Goal: Task Accomplishment & Management: Complete application form

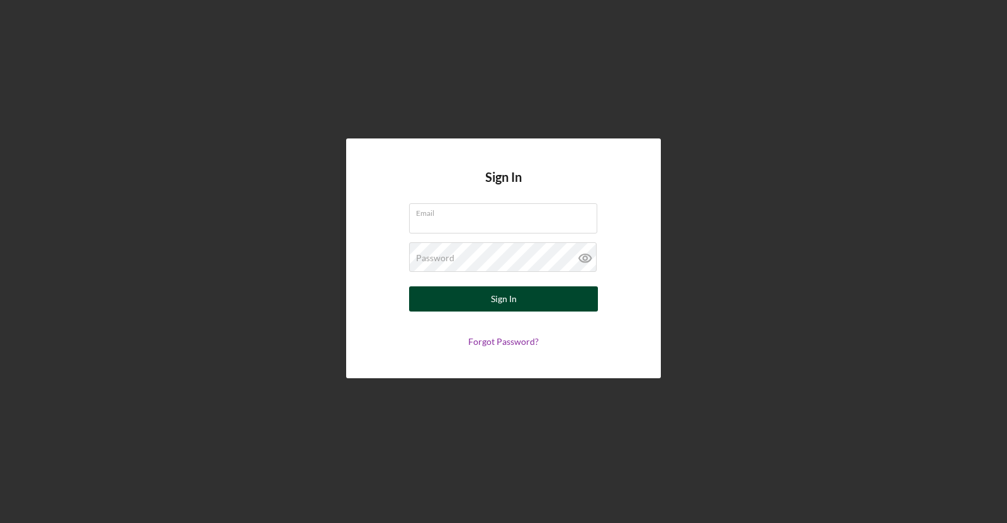
type input "[EMAIL_ADDRESS][DOMAIN_NAME]"
click at [531, 303] on button "Sign In" at bounding box center [503, 298] width 189 height 25
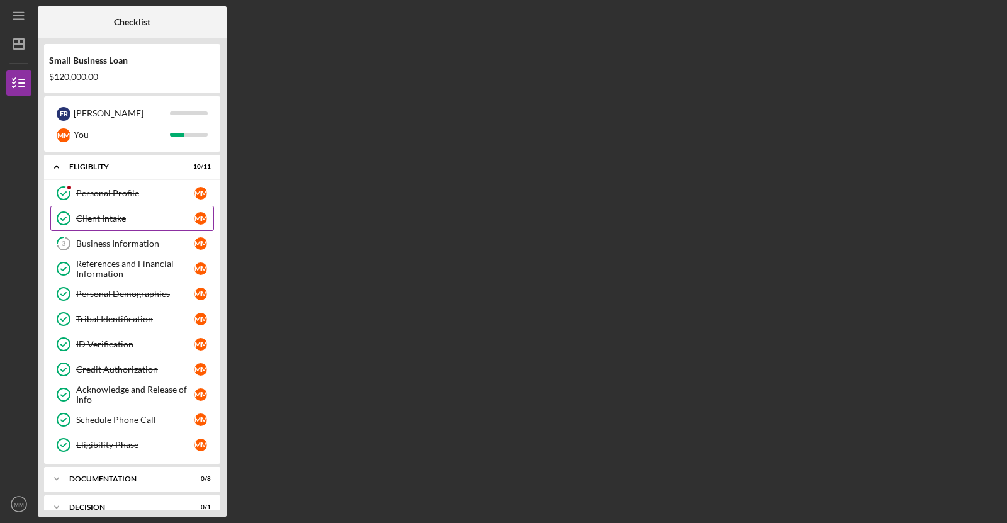
scroll to position [67, 0]
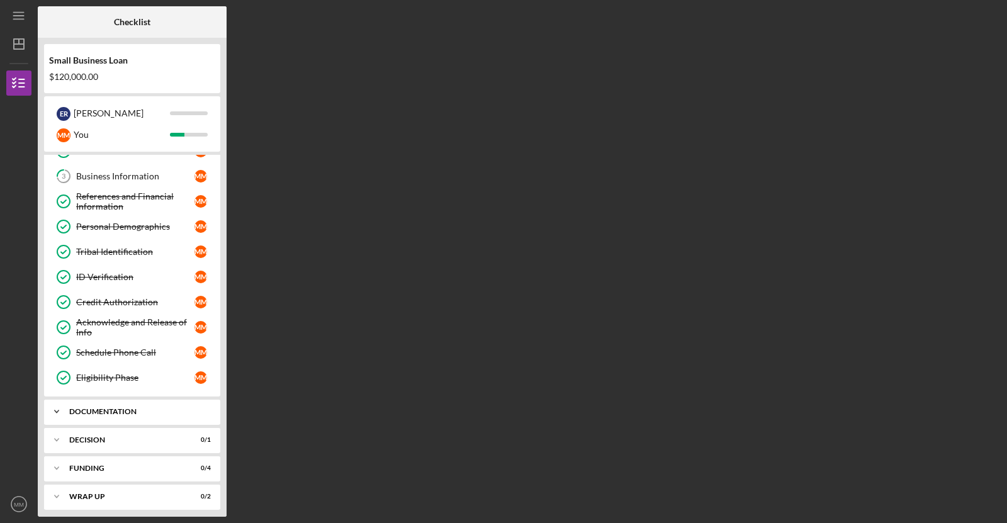
click at [159, 408] on div "Documentation" at bounding box center [136, 412] width 135 height 8
click at [126, 433] on div "Personal Collateral" at bounding box center [135, 438] width 118 height 10
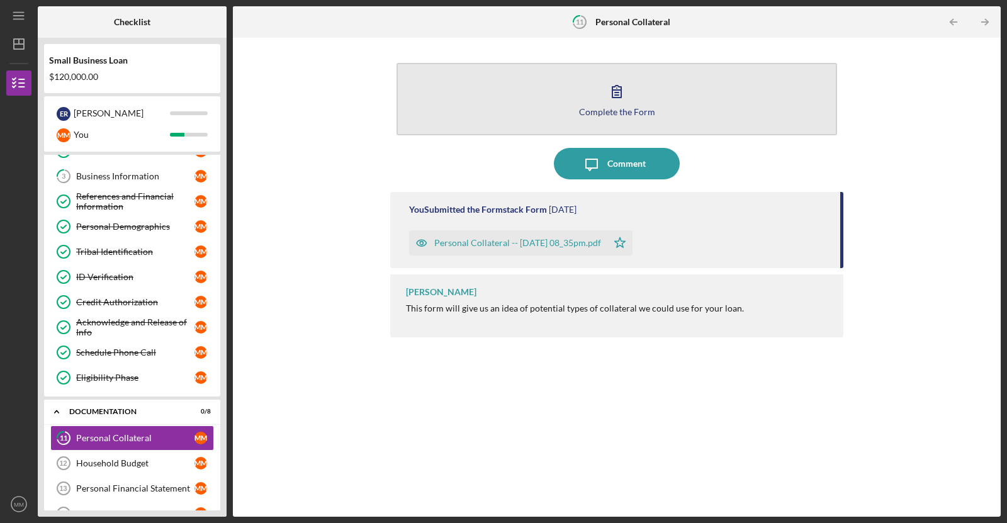
click at [617, 82] on icon "button" at bounding box center [616, 91] width 31 height 31
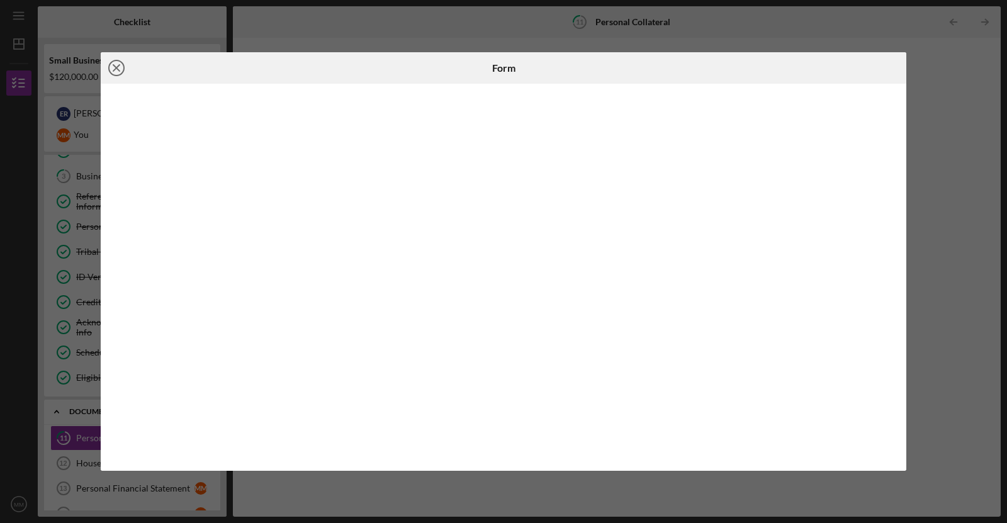
click at [112, 58] on icon "Icon/Close" at bounding box center [116, 67] width 31 height 31
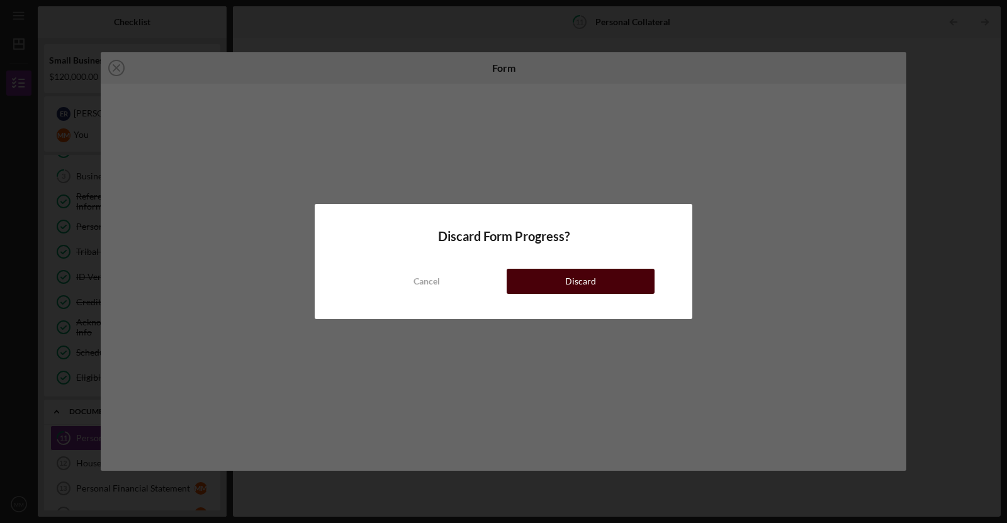
click at [546, 284] on button "Discard" at bounding box center [581, 281] width 148 height 25
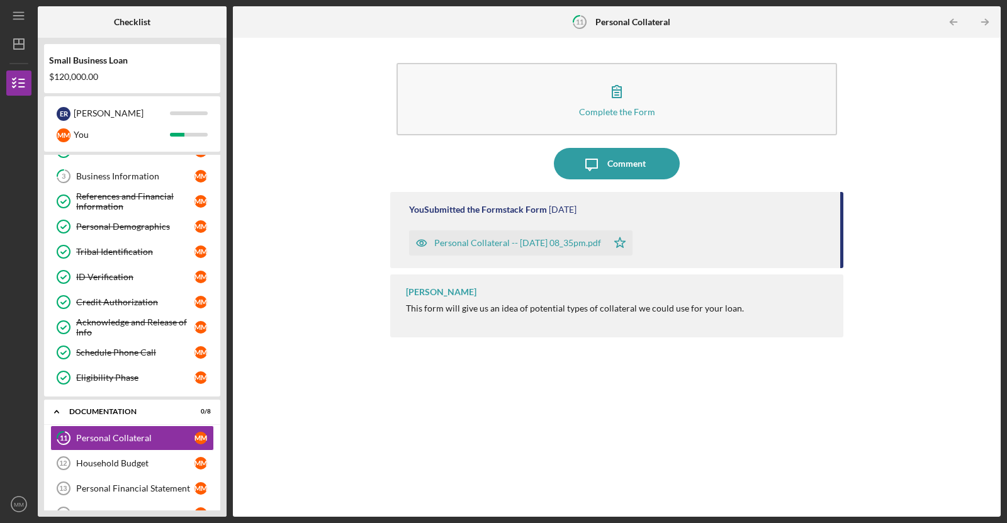
click at [500, 242] on div "Personal Collateral -- [DATE] 08_35pm.pdf" at bounding box center [517, 243] width 167 height 10
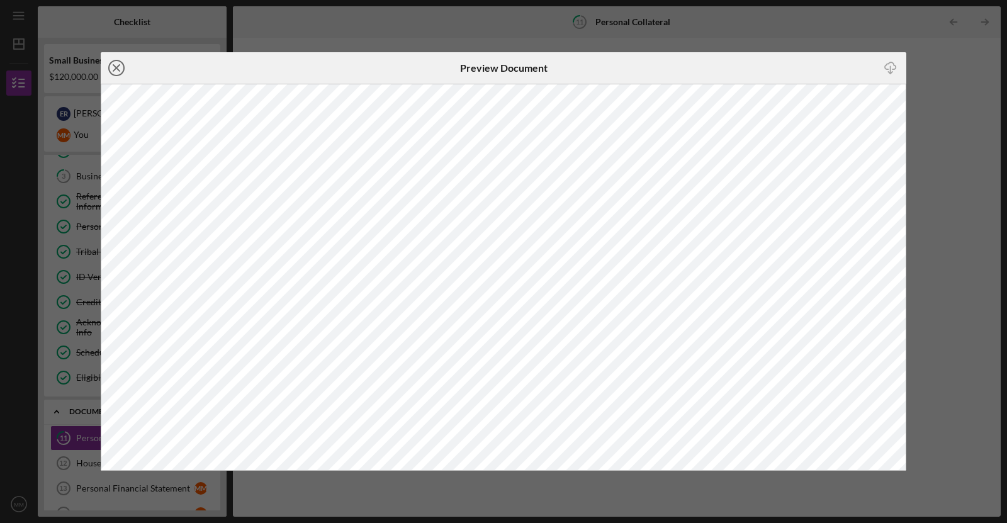
click at [112, 64] on icon "Icon/Close" at bounding box center [116, 67] width 31 height 31
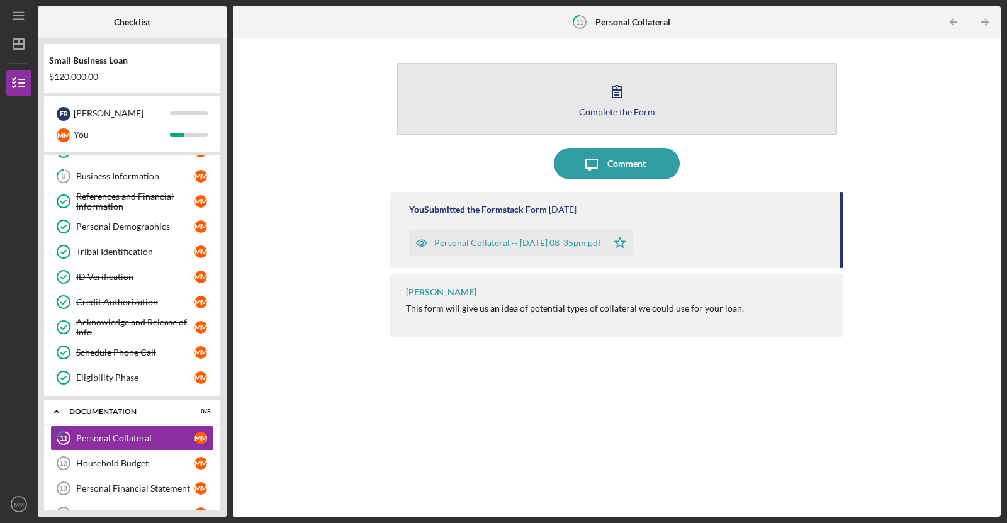
click at [637, 96] on button "Complete the Form Form" at bounding box center [616, 99] width 440 height 72
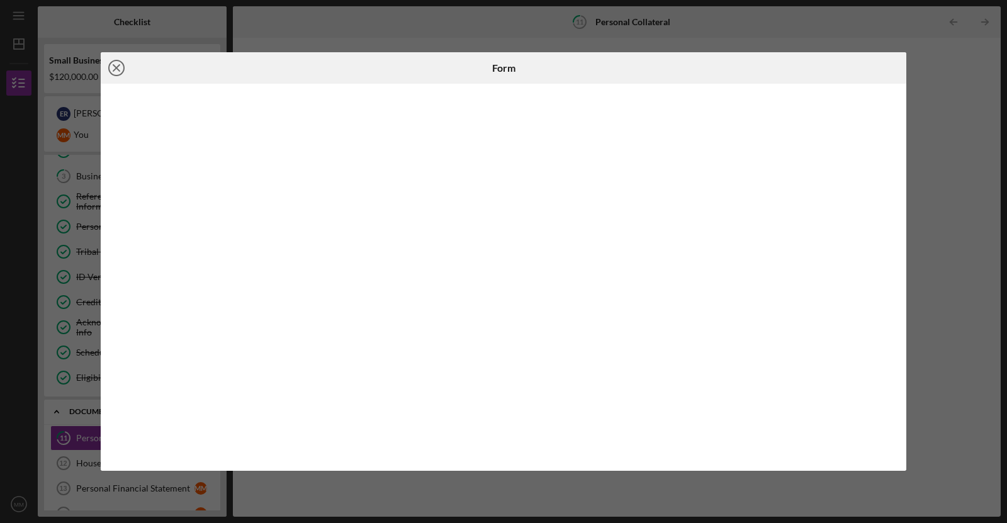
click at [113, 65] on icon "Icon/Close" at bounding box center [116, 67] width 31 height 31
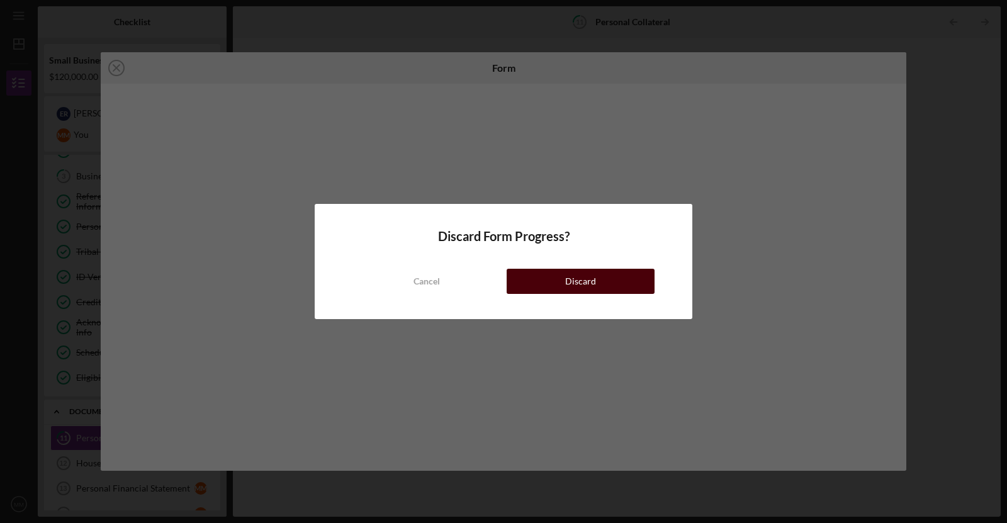
click at [546, 285] on button "Discard" at bounding box center [581, 281] width 148 height 25
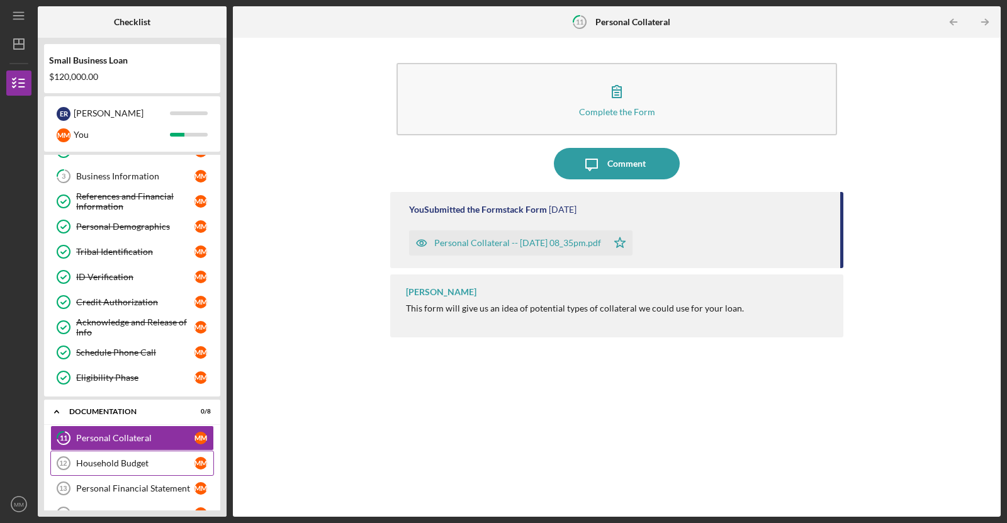
click at [92, 458] on div "Household Budget" at bounding box center [135, 463] width 118 height 10
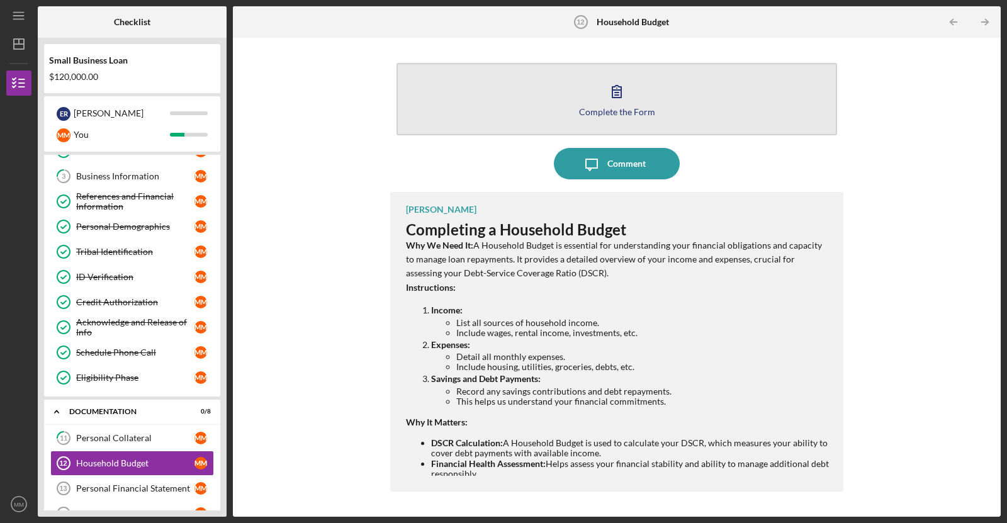
click at [618, 112] on div "Complete the Form" at bounding box center [617, 111] width 76 height 9
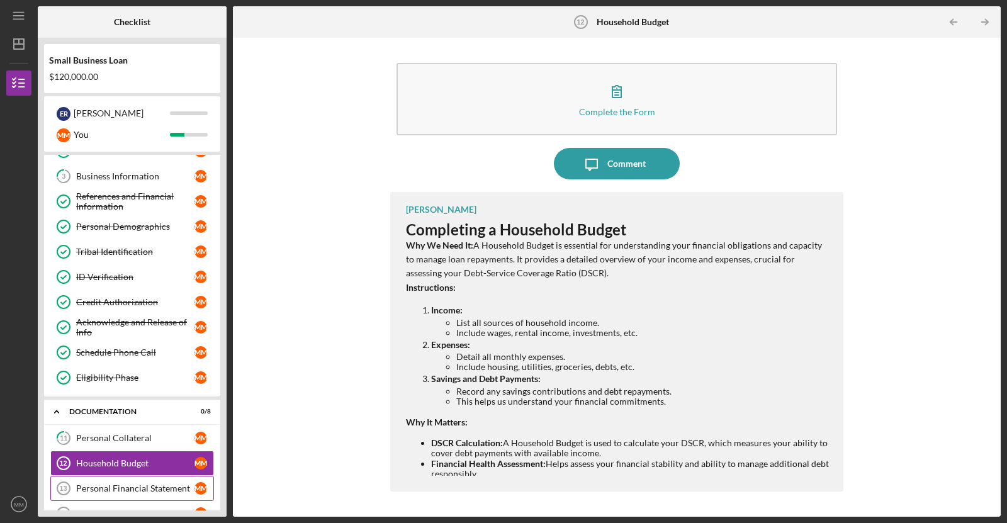
click at [123, 483] on div "Personal Financial Statement" at bounding box center [135, 488] width 118 height 10
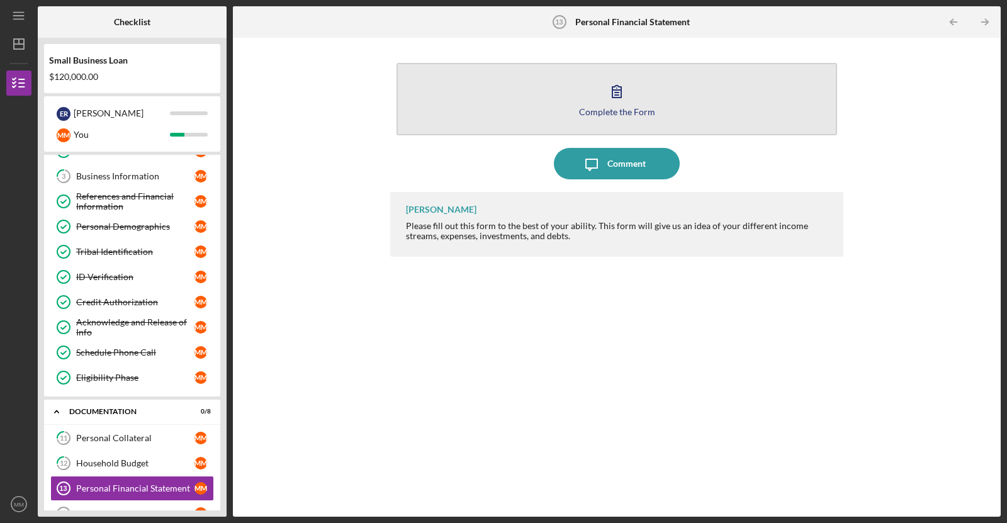
click at [637, 116] on div "Complete the Form" at bounding box center [617, 111] width 76 height 9
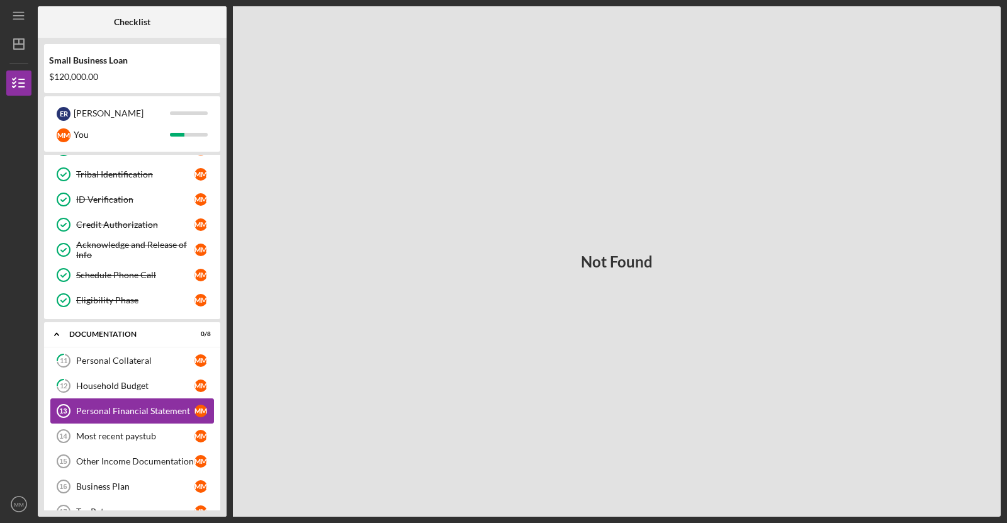
scroll to position [157, 0]
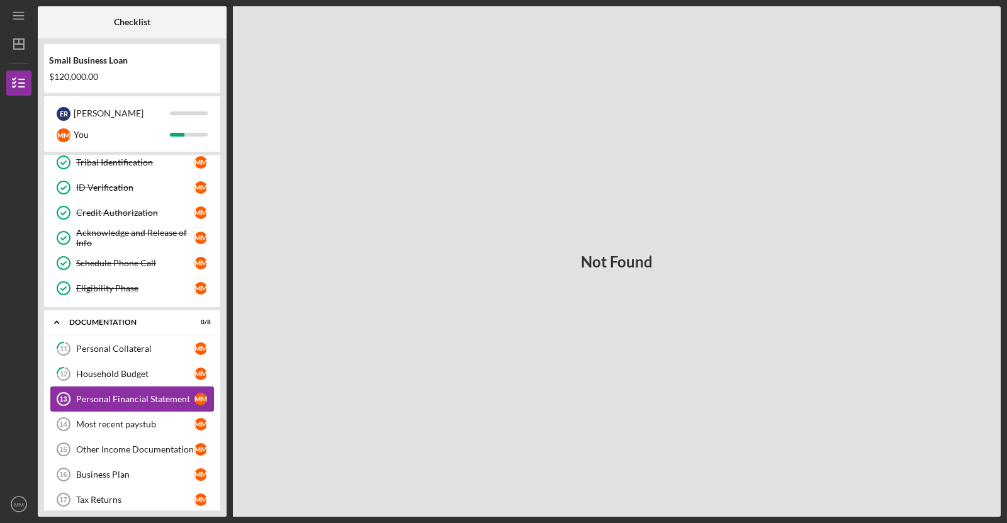
click at [146, 394] on div "Personal Financial Statement" at bounding box center [135, 399] width 118 height 10
click at [514, 228] on div "Not Found" at bounding box center [617, 261] width 768 height 510
click at [123, 395] on div "Personal Financial Statement" at bounding box center [135, 399] width 118 height 10
click at [718, 152] on div "Not Found" at bounding box center [617, 261] width 768 height 510
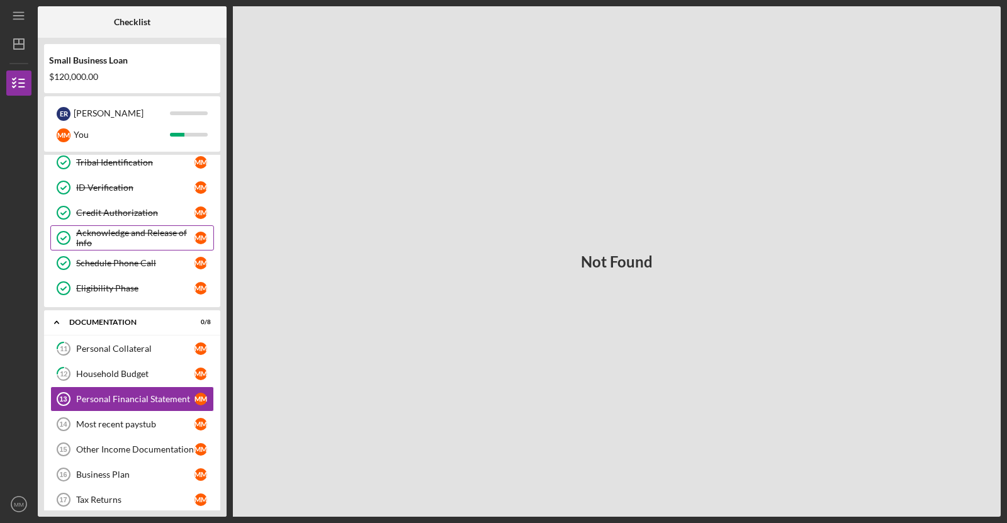
click at [130, 233] on div "Acknowledge and Release of Info" at bounding box center [135, 238] width 118 height 20
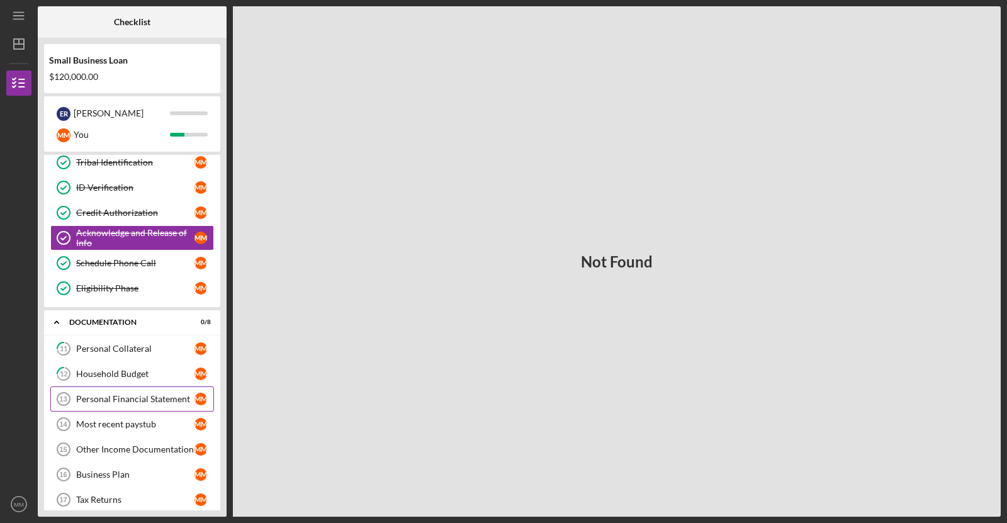
click at [89, 386] on link "Personal Financial Statement 13 Personal Financial Statement M M" at bounding box center [132, 398] width 164 height 25
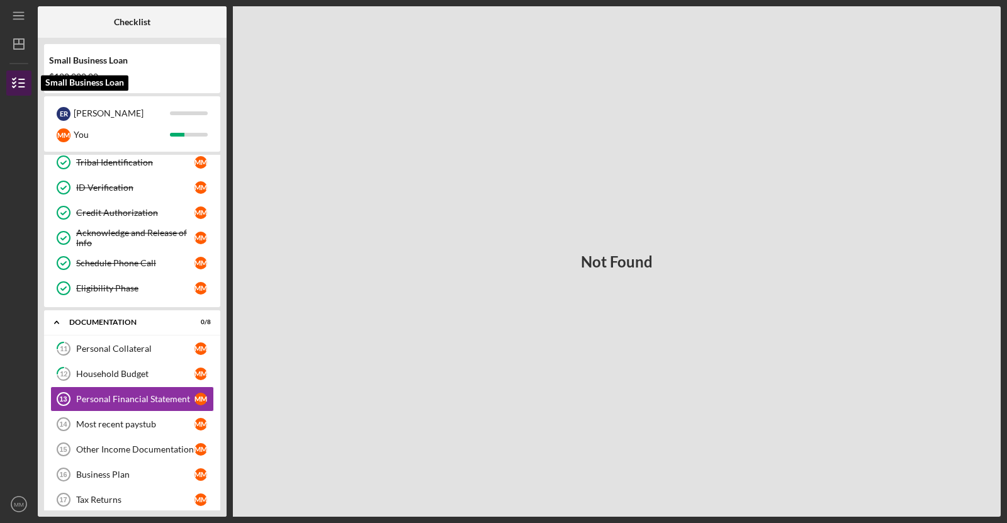
click at [10, 94] on icon "button" at bounding box center [18, 82] width 31 height 31
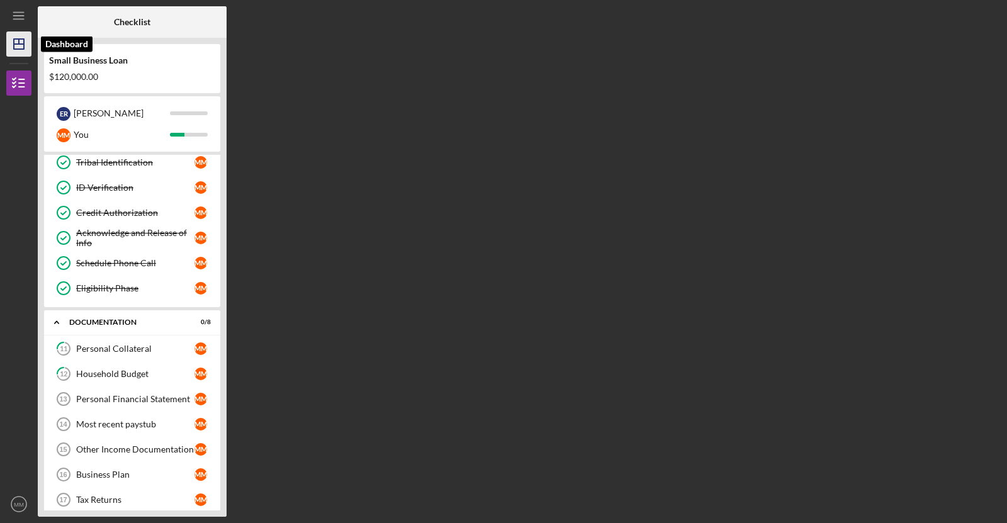
click at [20, 48] on icon "Icon/Dashboard" at bounding box center [18, 43] width 31 height 31
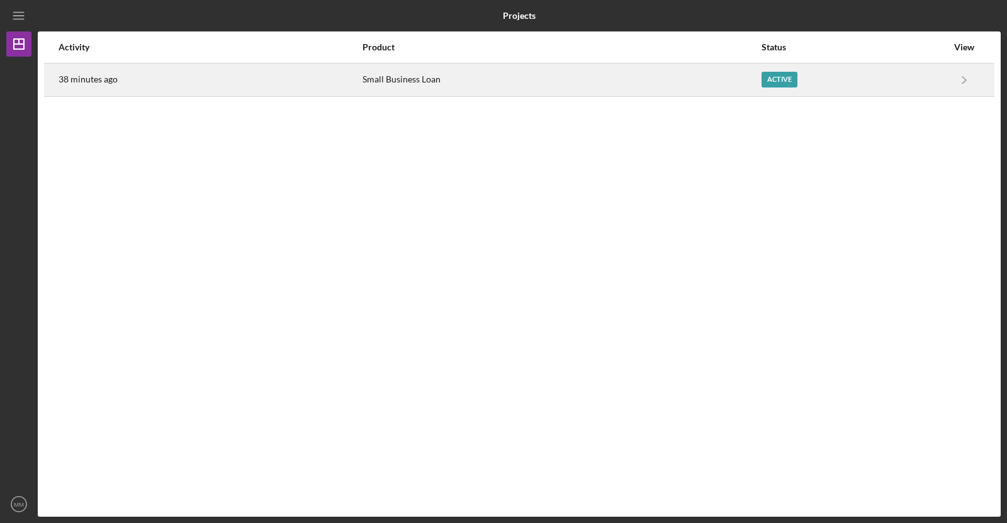
click at [762, 81] on div "Active" at bounding box center [779, 80] width 36 height 16
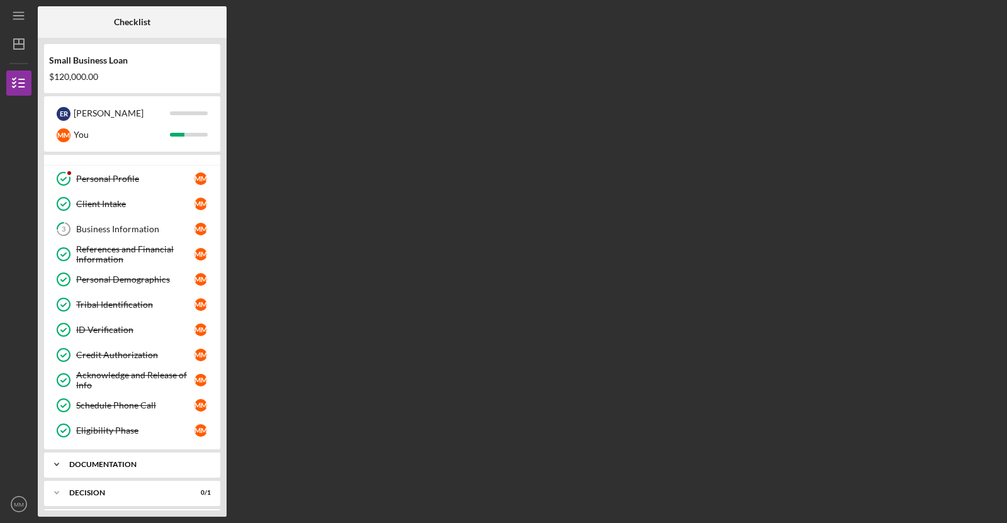
scroll to position [15, 0]
click at [105, 465] on div "Icon/Expander Documentation 0 / 8" at bounding box center [132, 463] width 176 height 25
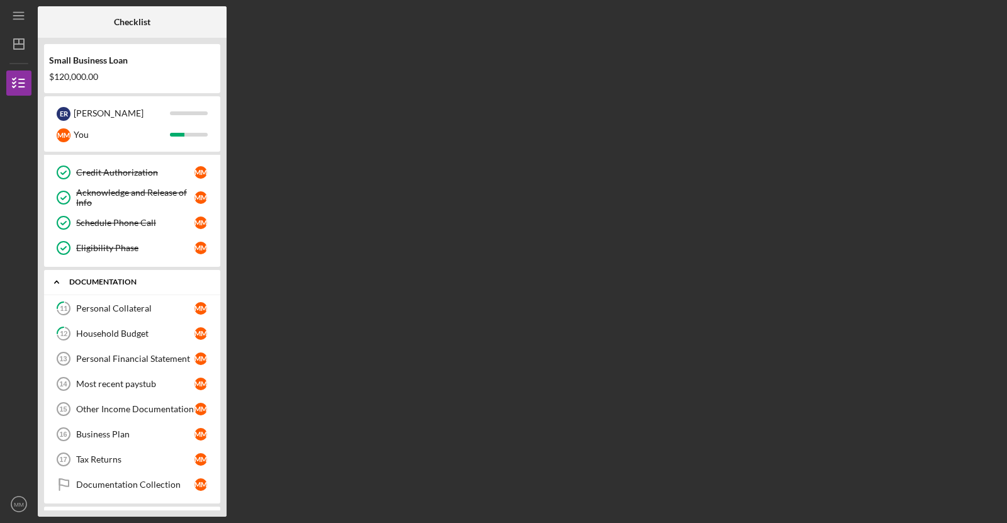
scroll to position [206, 0]
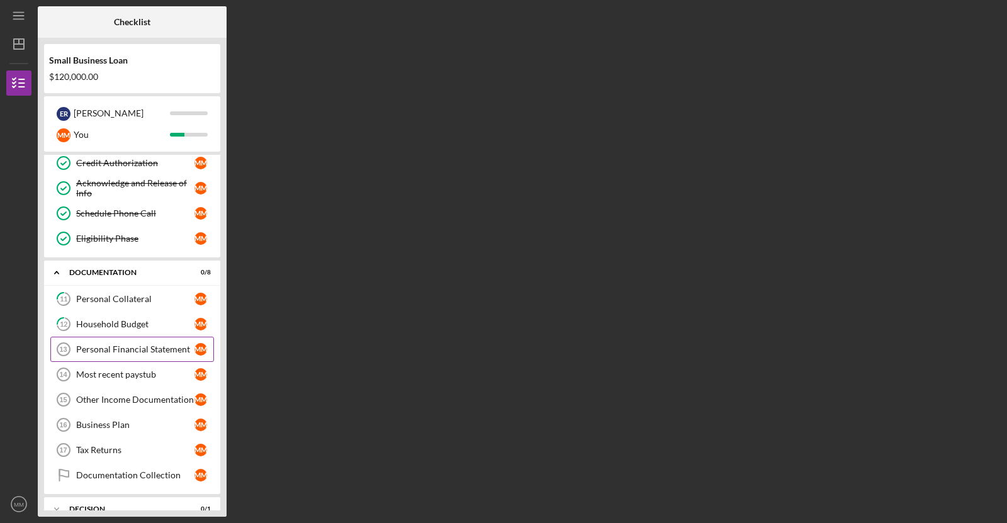
click at [160, 349] on link "Personal Financial Statement 13 Personal Financial Statement M M" at bounding box center [132, 349] width 164 height 25
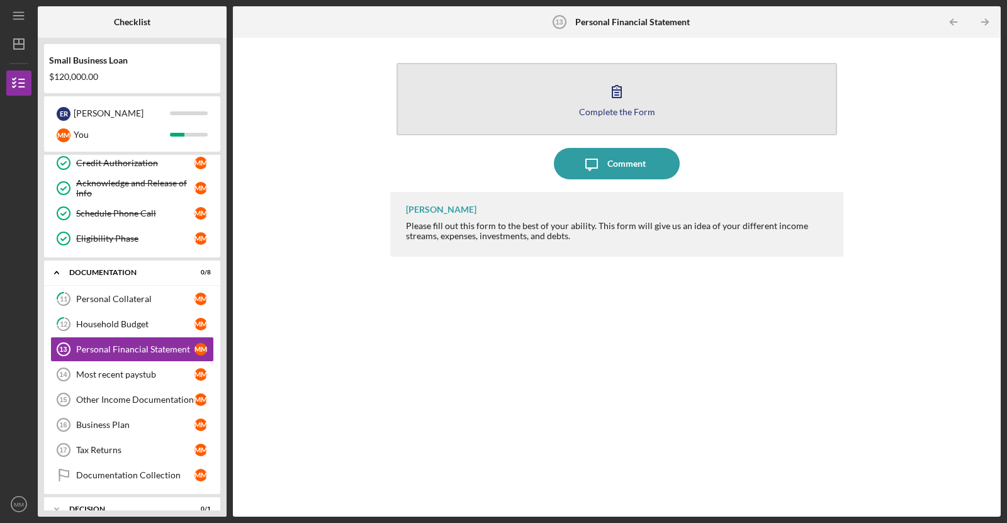
click at [615, 110] on div "Complete the Form" at bounding box center [617, 111] width 76 height 9
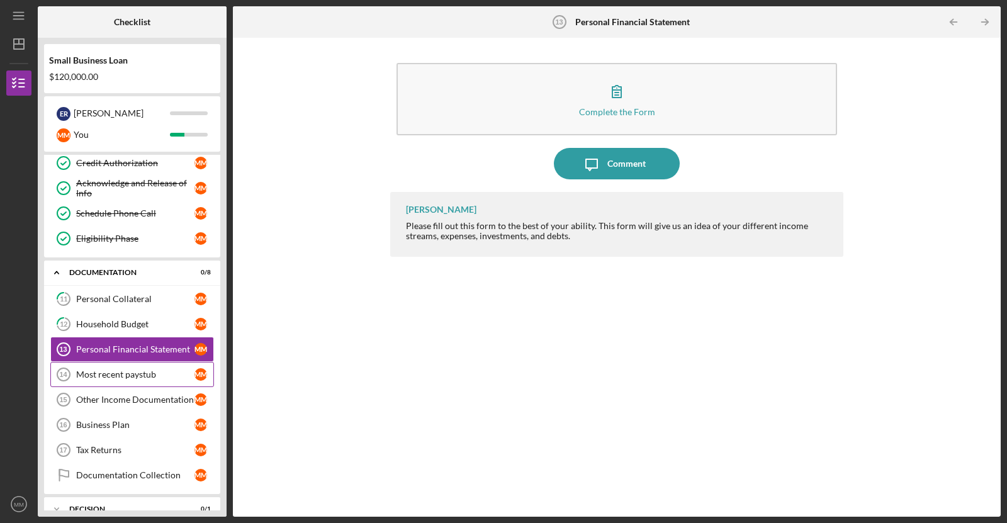
click at [77, 369] on div "Most recent paystub" at bounding box center [135, 374] width 118 height 10
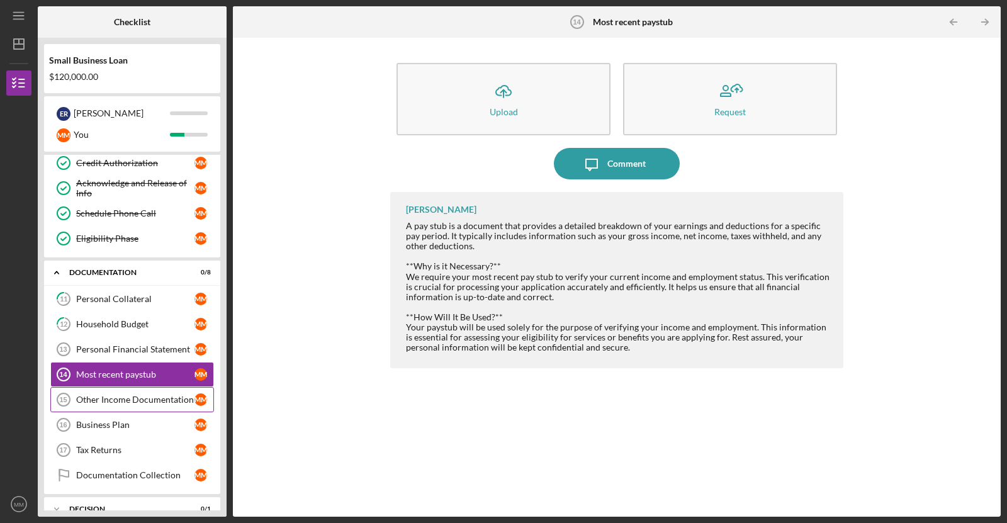
click at [118, 395] on div "Other Income Documentation" at bounding box center [135, 400] width 118 height 10
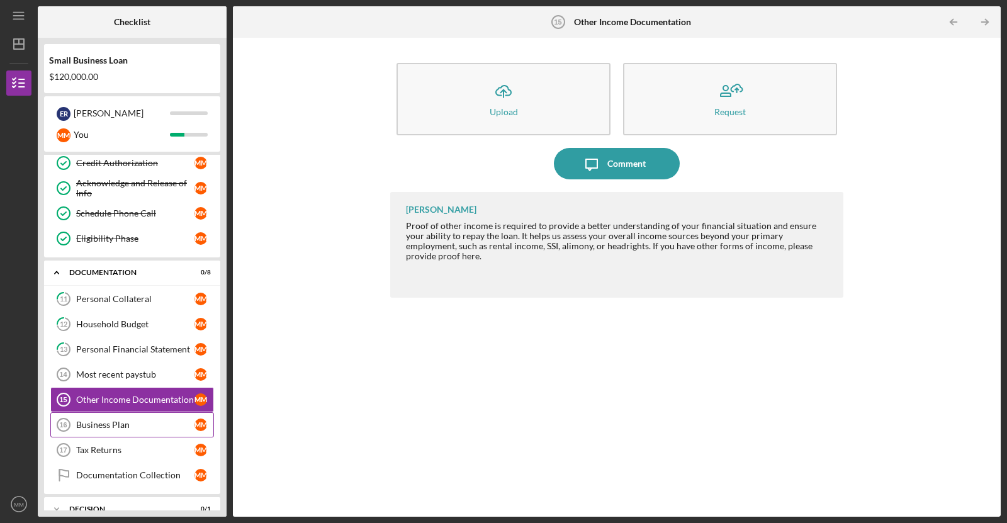
click at [111, 420] on div "Business Plan" at bounding box center [135, 425] width 118 height 10
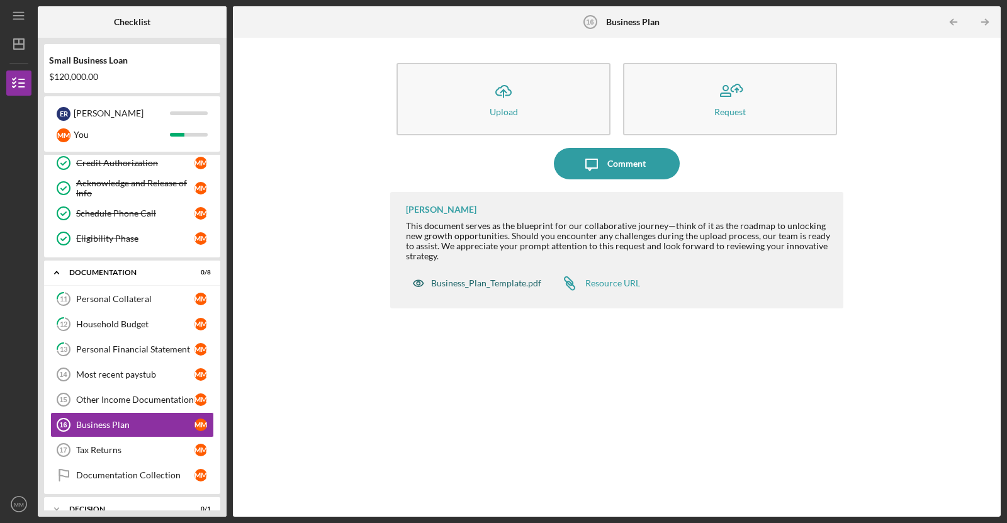
click at [523, 285] on div "Business_Plan_Template.pdf" at bounding box center [486, 283] width 110 height 10
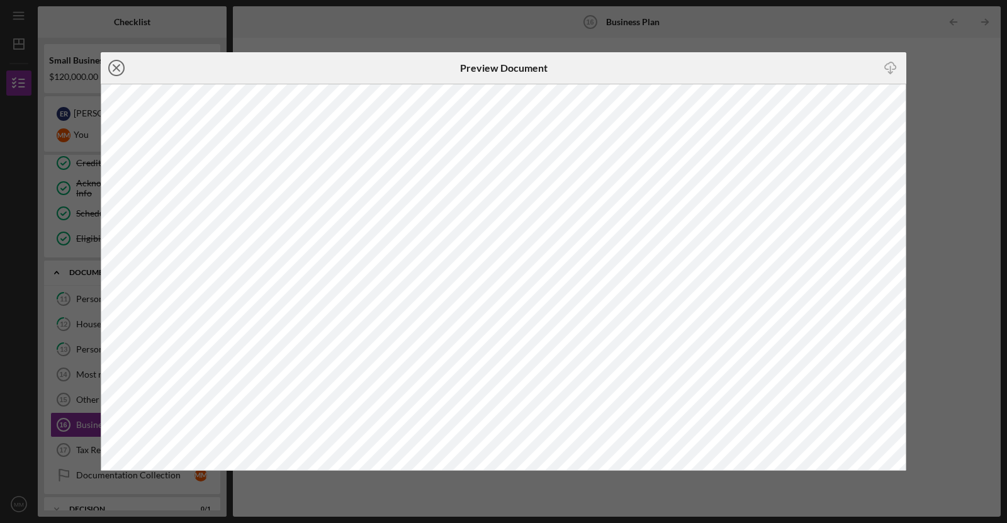
click at [121, 68] on icon "Icon/Close" at bounding box center [116, 67] width 31 height 31
